Goal: Information Seeking & Learning: Learn about a topic

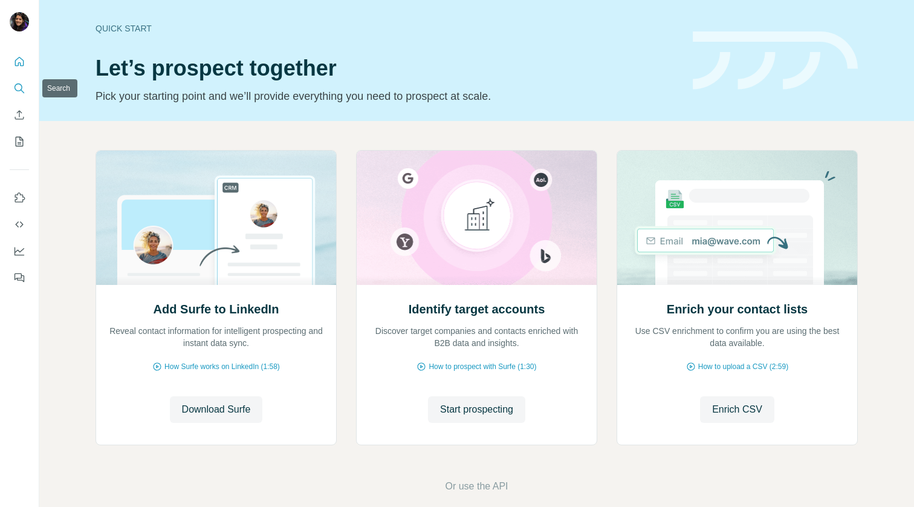
click at [13, 83] on icon "Search" at bounding box center [19, 88] width 12 height 12
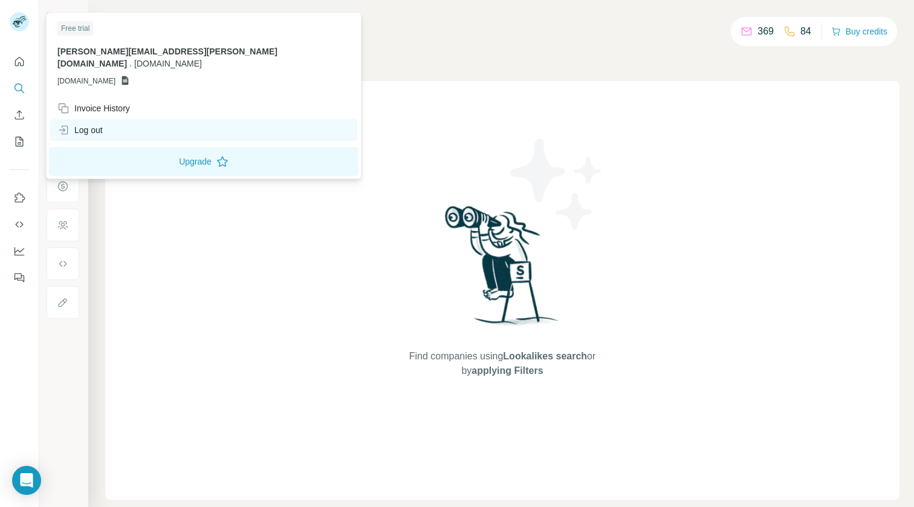
click at [97, 124] on div "Log out" at bounding box center [79, 130] width 45 height 12
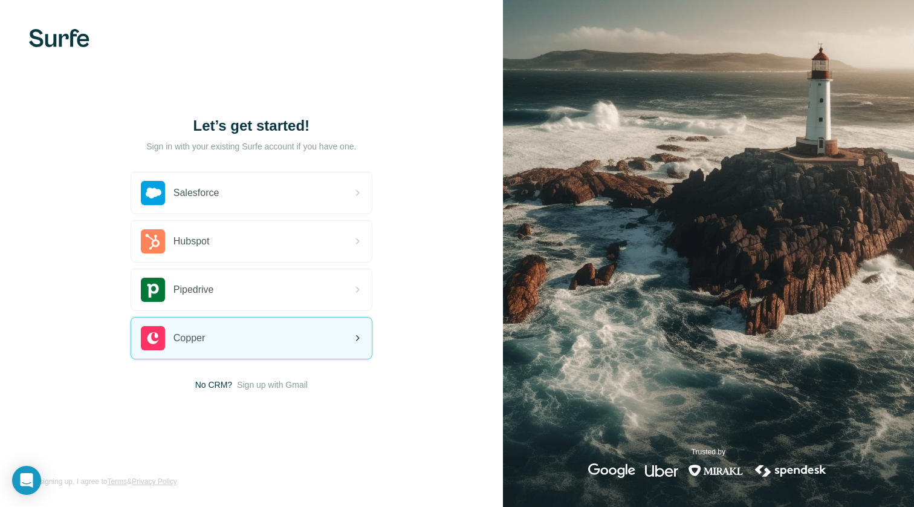
click at [216, 330] on div "Copper" at bounding box center [251, 337] width 241 height 41
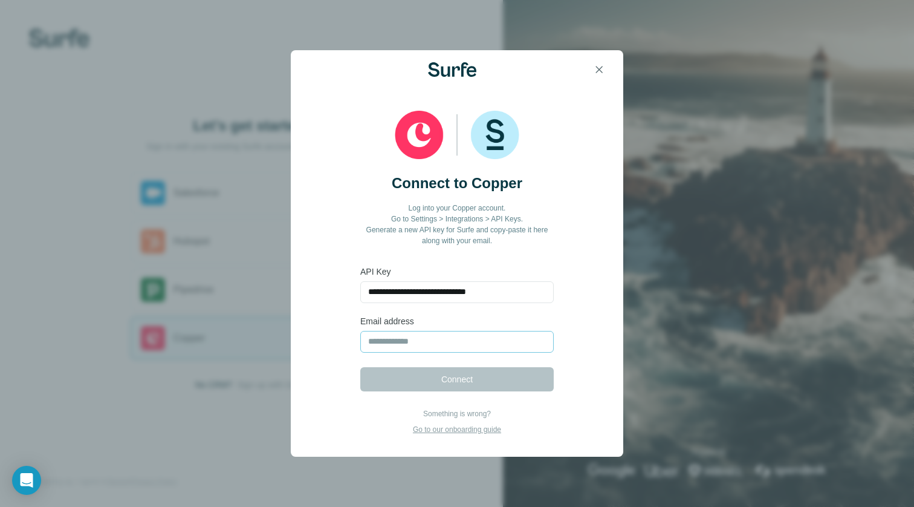
type input "**********"
click at [371, 340] on input "email" at bounding box center [456, 342] width 193 height 22
paste input "**********"
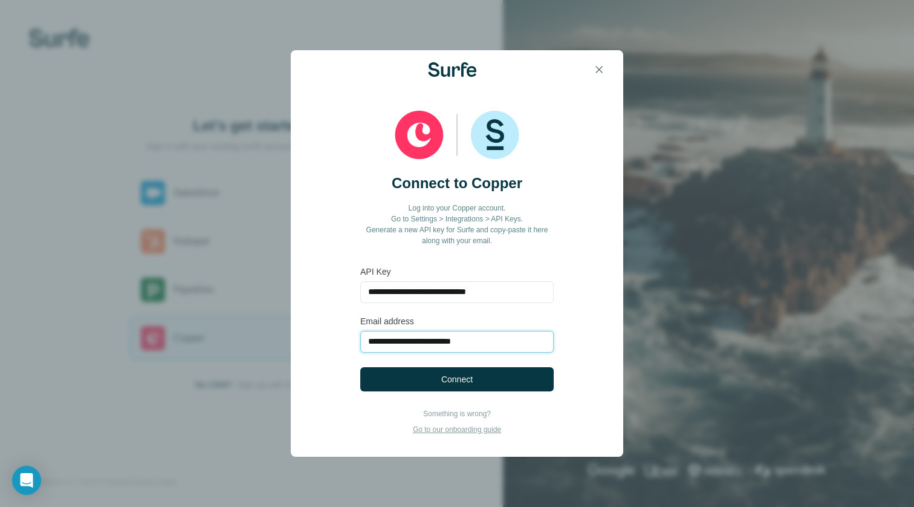
type input "**********"
click at [402, 388] on button "Connect" at bounding box center [456, 379] width 193 height 24
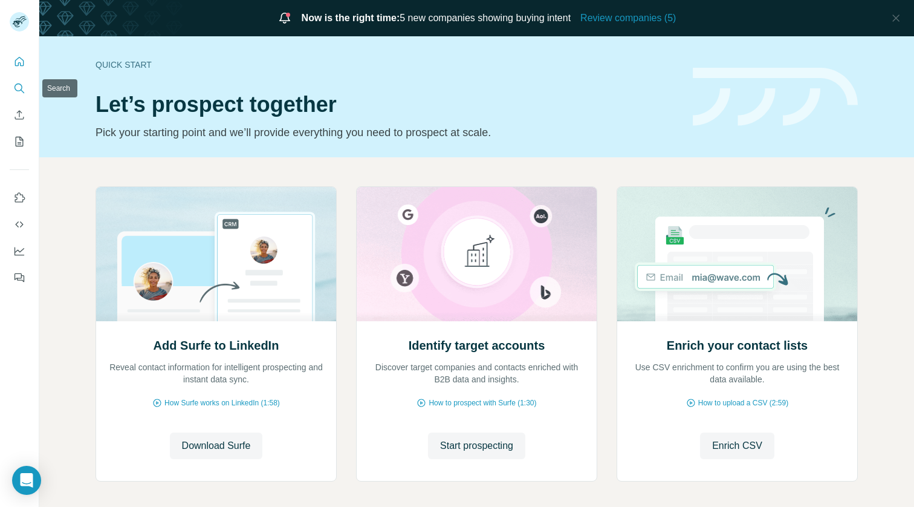
click at [21, 85] on icon "Search" at bounding box center [19, 87] width 8 height 8
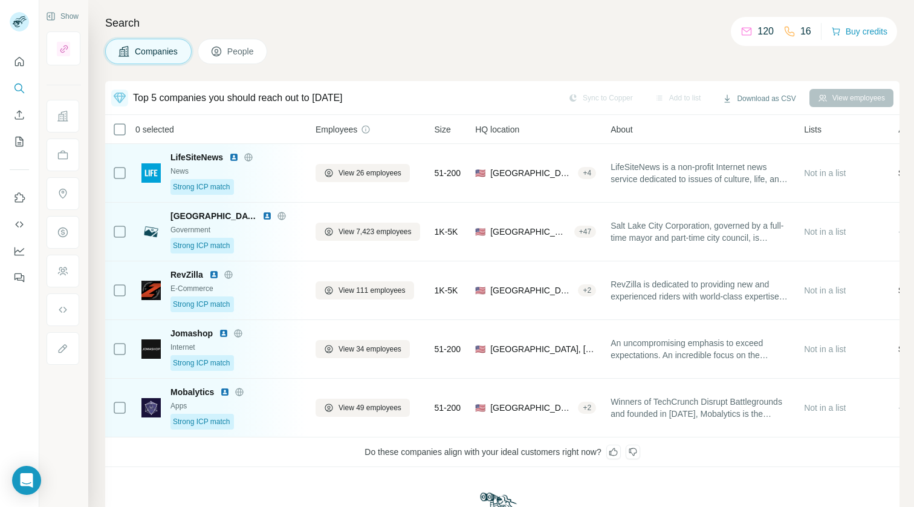
click at [238, 41] on button "People" at bounding box center [233, 51] width 70 height 25
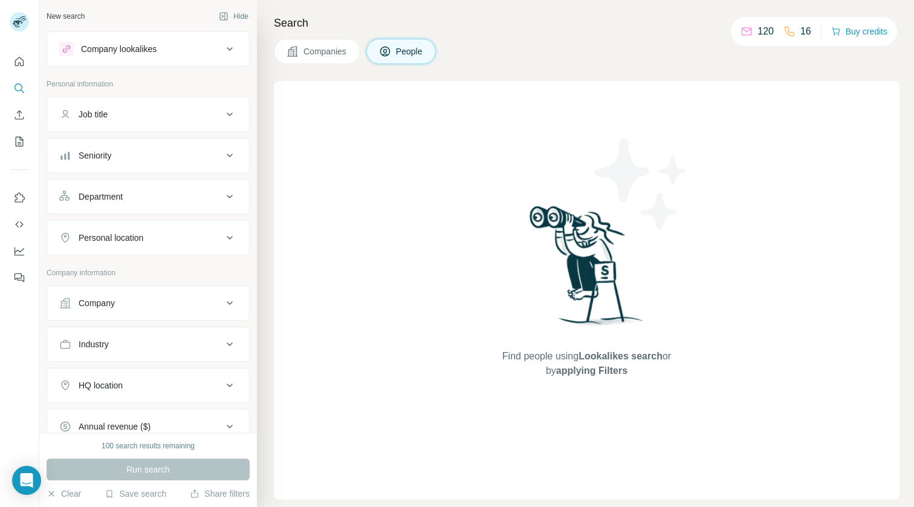
click at [317, 49] on span "Companies" at bounding box center [325, 51] width 44 height 12
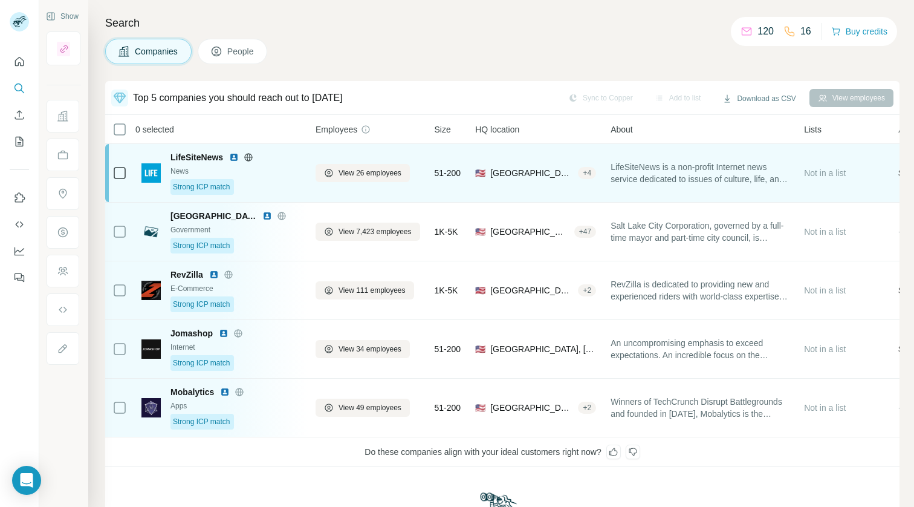
click at [282, 201] on td "LifeSiteNews News Strong ICP match" at bounding box center [221, 173] width 174 height 59
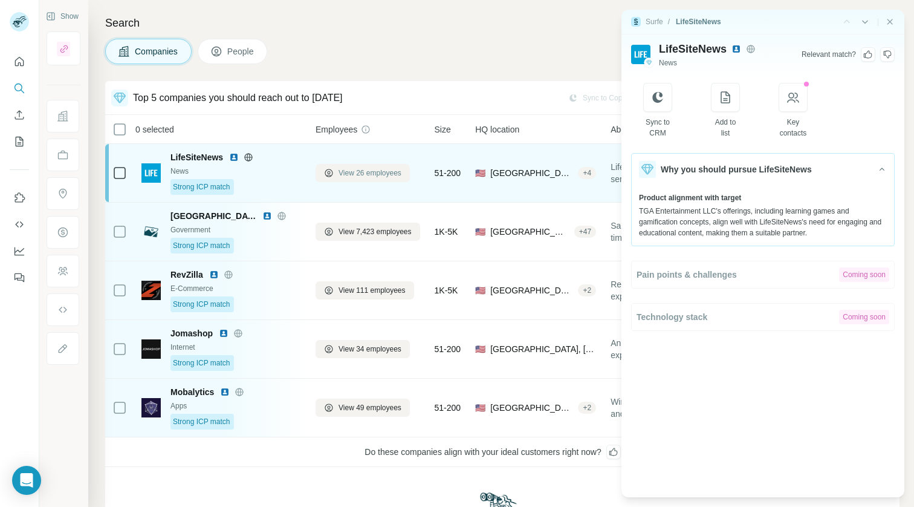
click at [374, 173] on span "View 26 employees" at bounding box center [370, 172] width 63 height 11
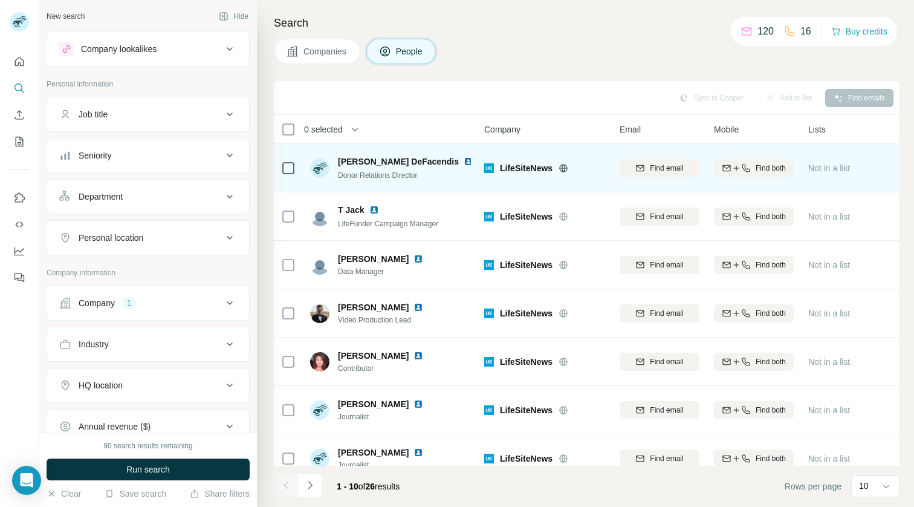
click at [437, 164] on div "[PERSON_NAME] Donor Relations Director" at bounding box center [390, 167] width 161 height 33
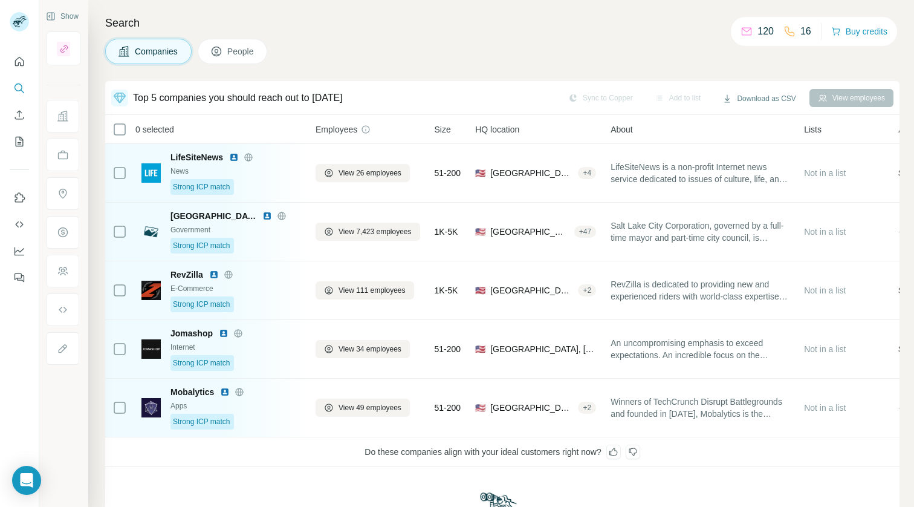
click at [380, 17] on h4 "Search" at bounding box center [502, 23] width 794 height 17
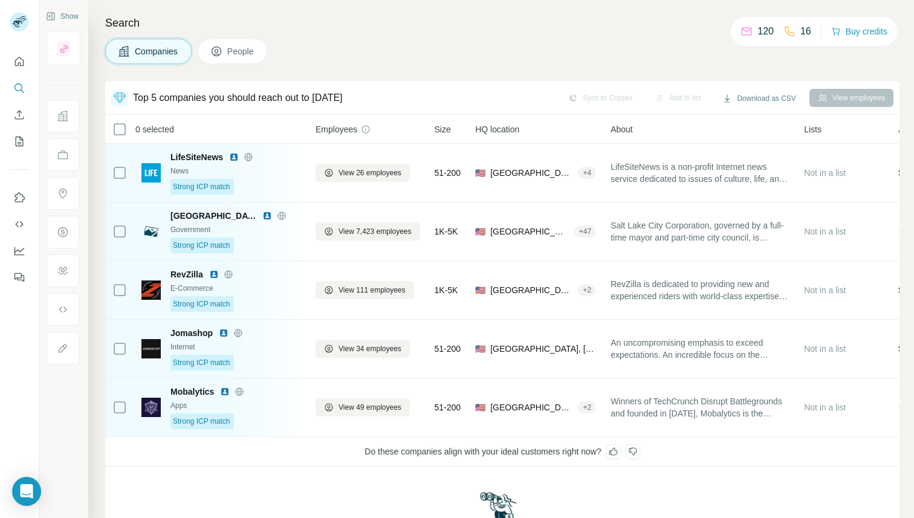
click at [369, 34] on div "Search Companies People Top 5 companies you should reach out to today Sync to C…" at bounding box center [501, 259] width 826 height 518
click at [18, 66] on icon "Quick start" at bounding box center [19, 61] width 9 height 9
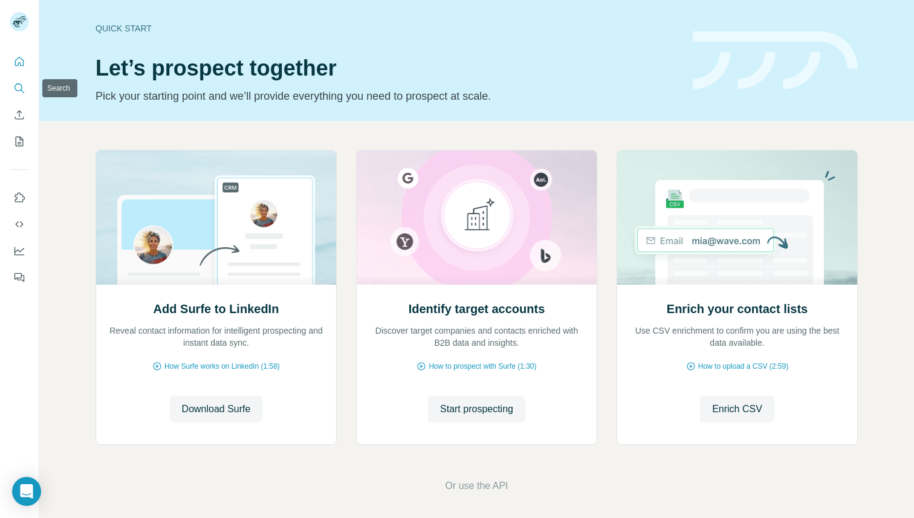
click at [22, 90] on icon "Search" at bounding box center [19, 88] width 12 height 12
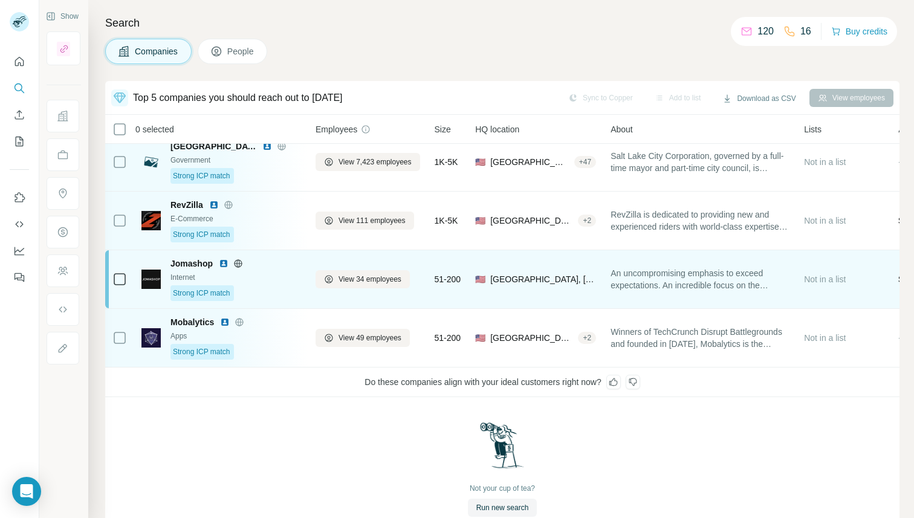
scroll to position [71, 0]
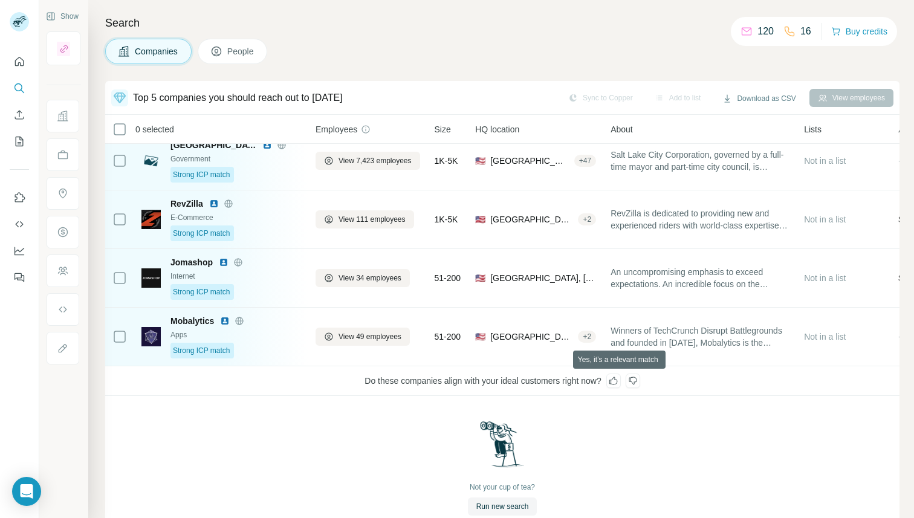
click at [618, 382] on icon at bounding box center [614, 381] width 10 height 10
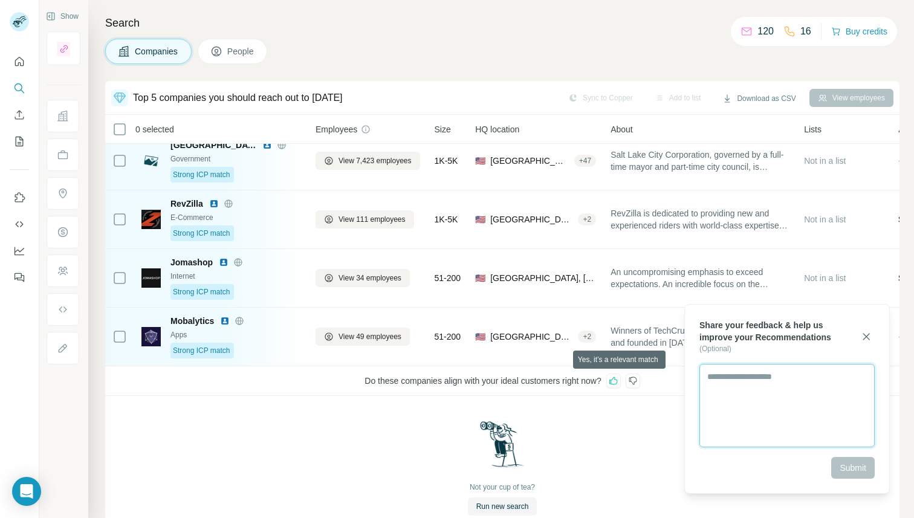
click at [736, 394] on textarea at bounding box center [786, 405] width 175 height 83
type textarea "**********"
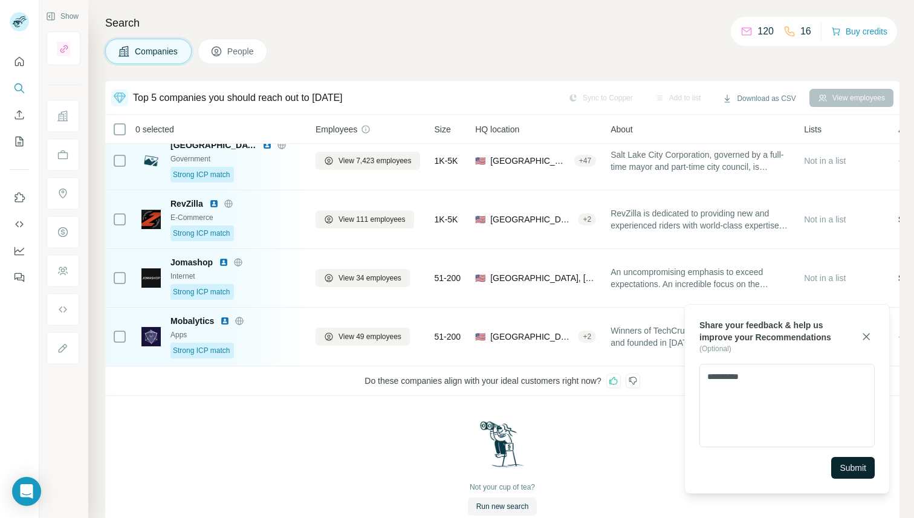
click at [849, 472] on span "Submit" at bounding box center [853, 468] width 27 height 12
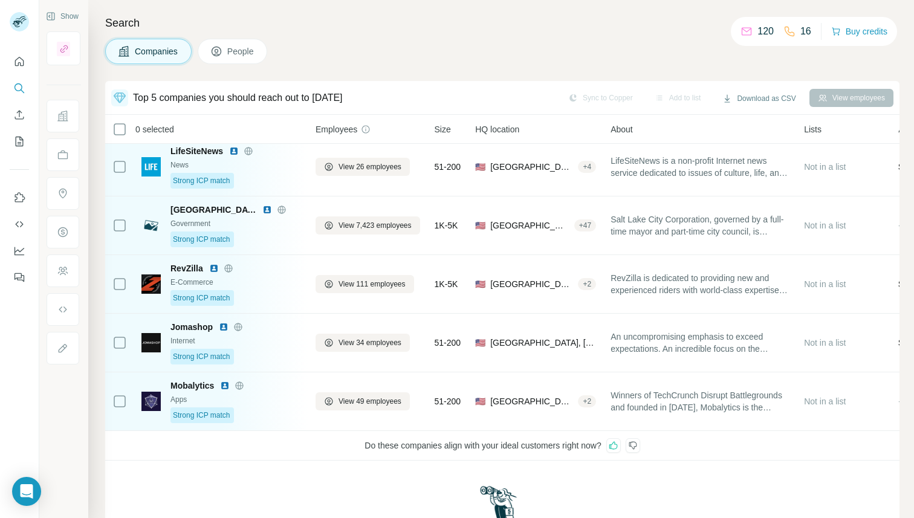
scroll to position [0, 0]
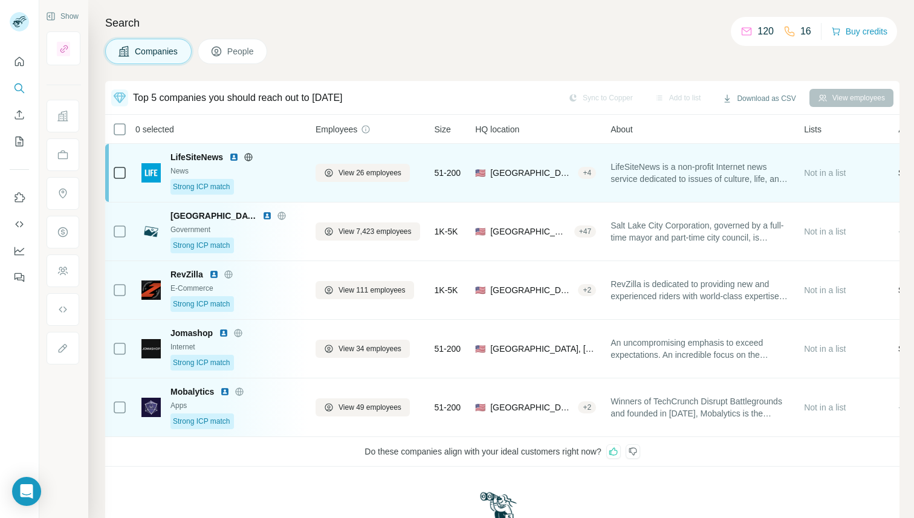
click at [670, 149] on td "LifeSiteNews is a non-profit Internet news service dedicated to issues of cultu…" at bounding box center [699, 173] width 193 height 59
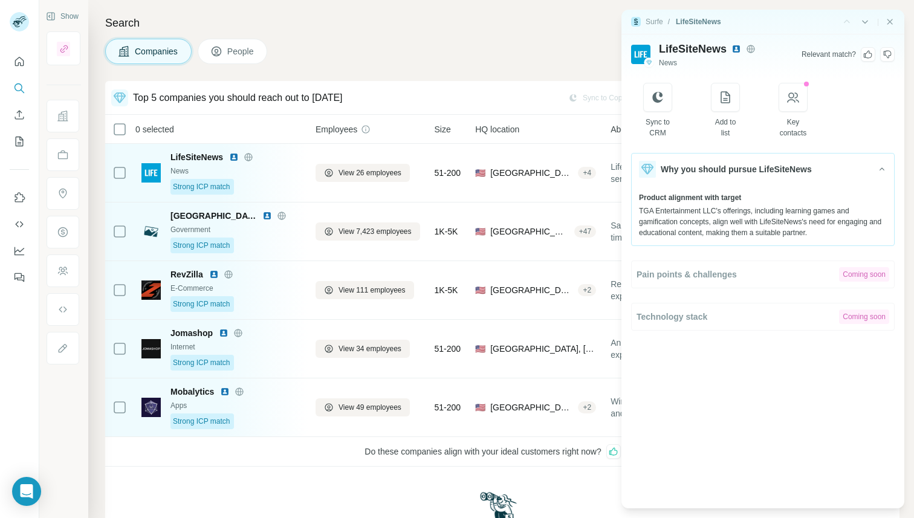
click at [887, 56] on icon at bounding box center [888, 55] width 10 height 10
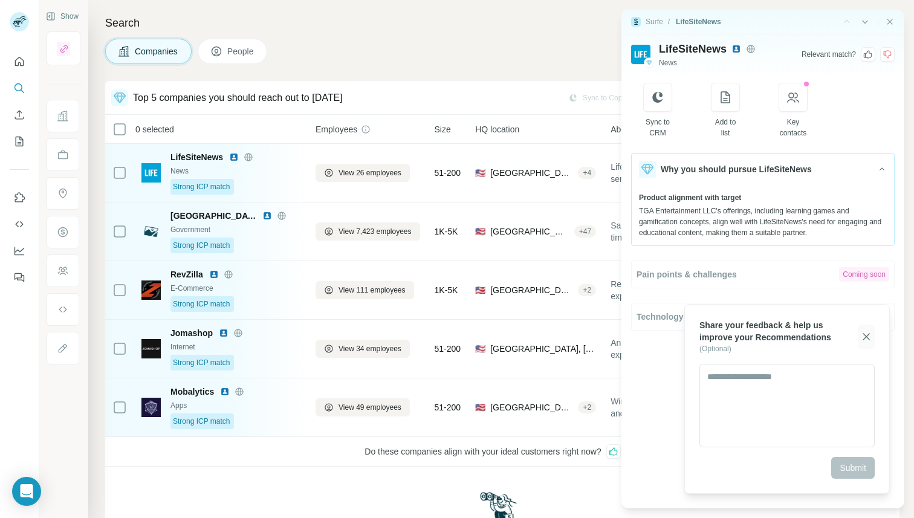
click at [868, 332] on icon "button" at bounding box center [866, 337] width 12 height 12
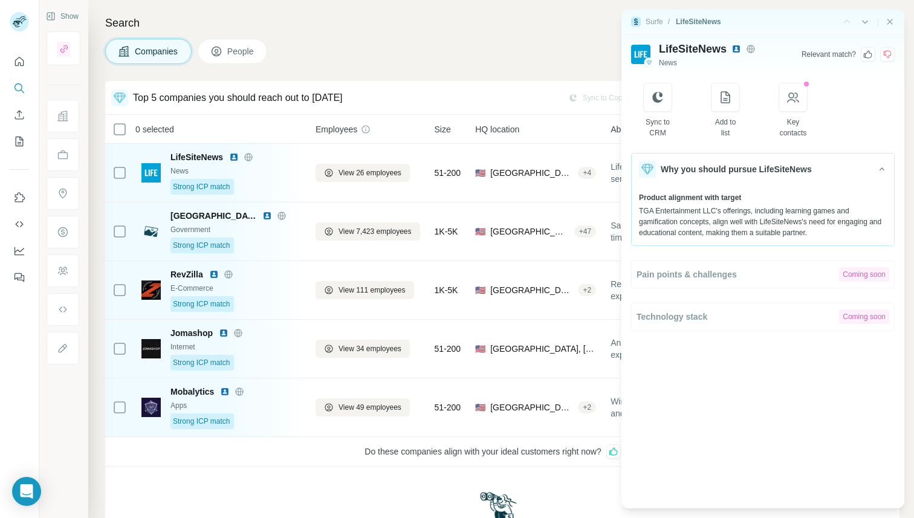
click at [618, 360] on div "Surfe / LifeSiteNews | LifeSiteNews News Relevant match ? Sync to CRM Add to li…" at bounding box center [763, 259] width 302 height 518
